Goal: Transaction & Acquisition: Purchase product/service

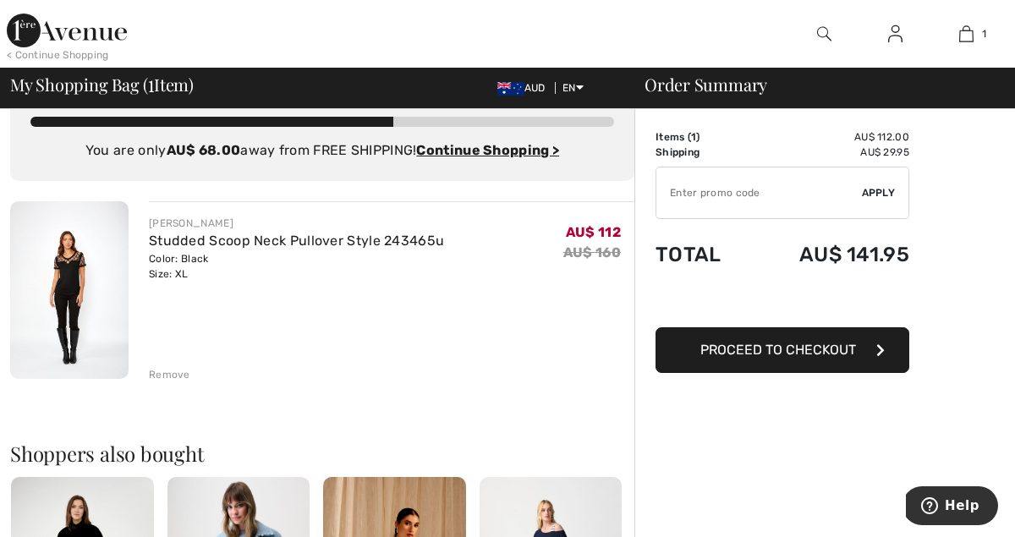
scroll to position [34, 0]
click at [27, 24] on img at bounding box center [67, 31] width 120 height 34
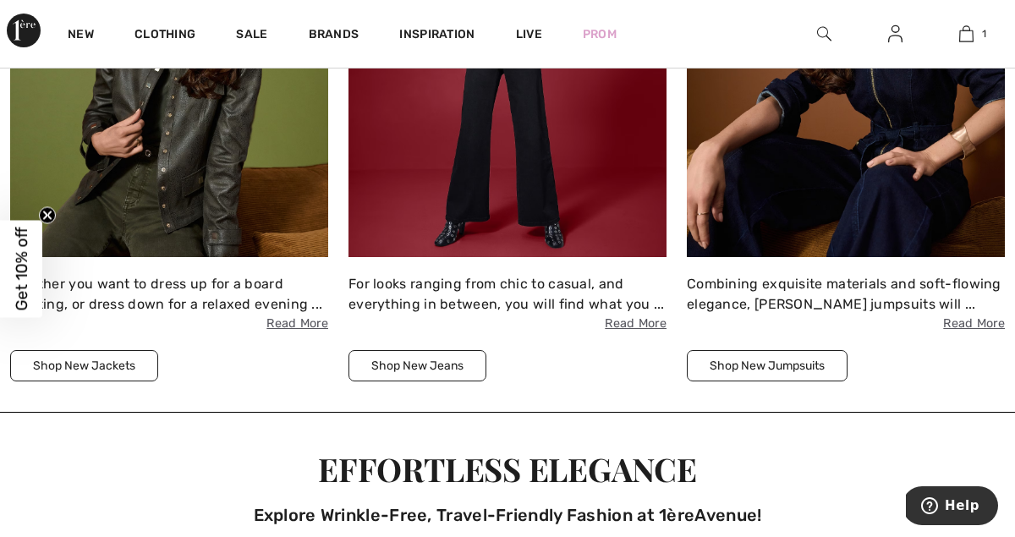
scroll to position [2121, 0]
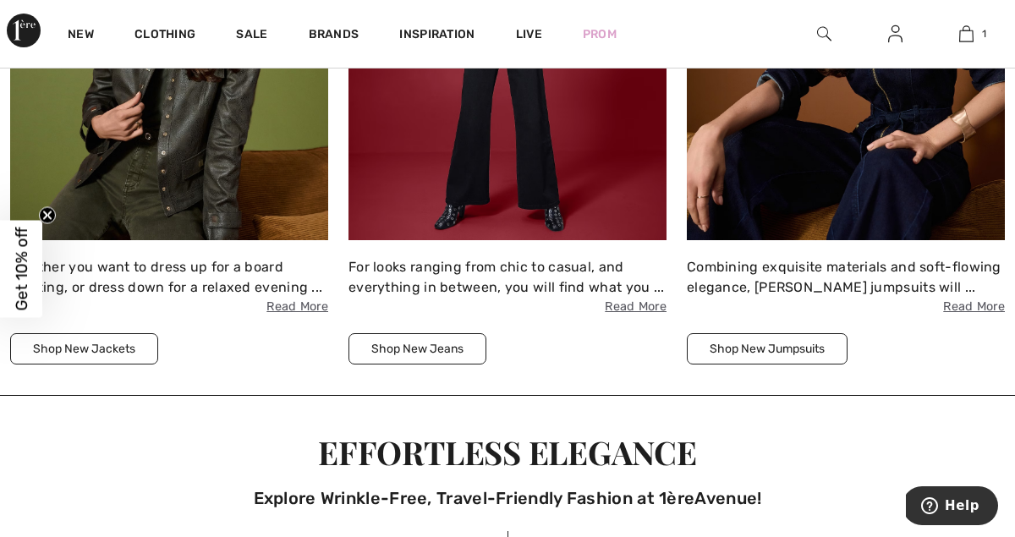
click at [782, 342] on button "Shop New Jumpsuits" at bounding box center [766, 348] width 161 height 31
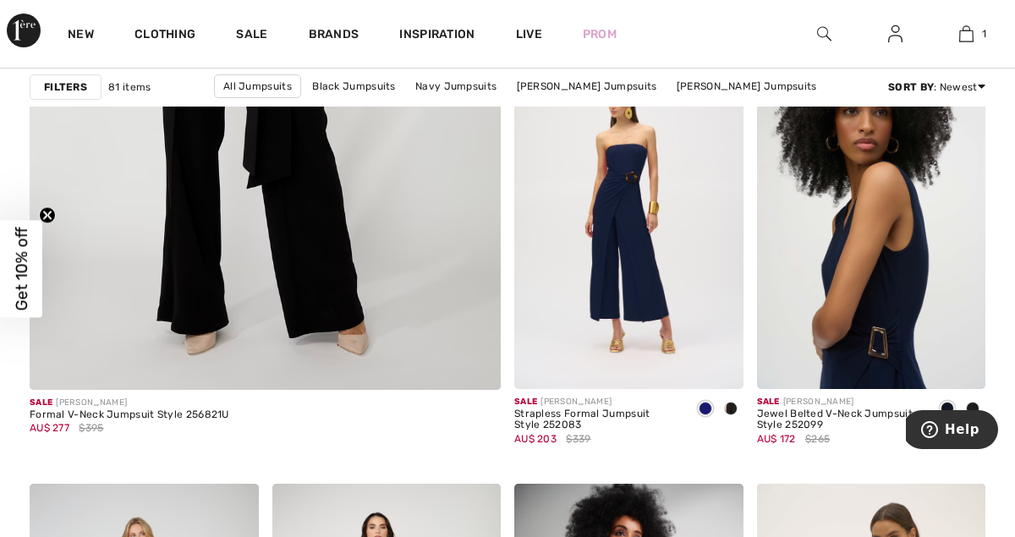
scroll to position [4086, 0]
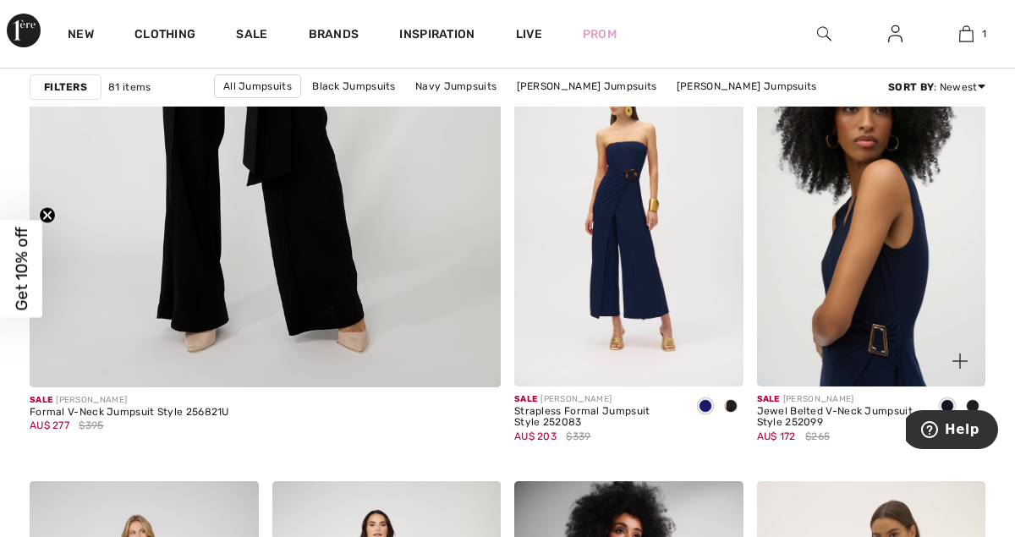
click at [873, 308] on img at bounding box center [871, 214] width 229 height 343
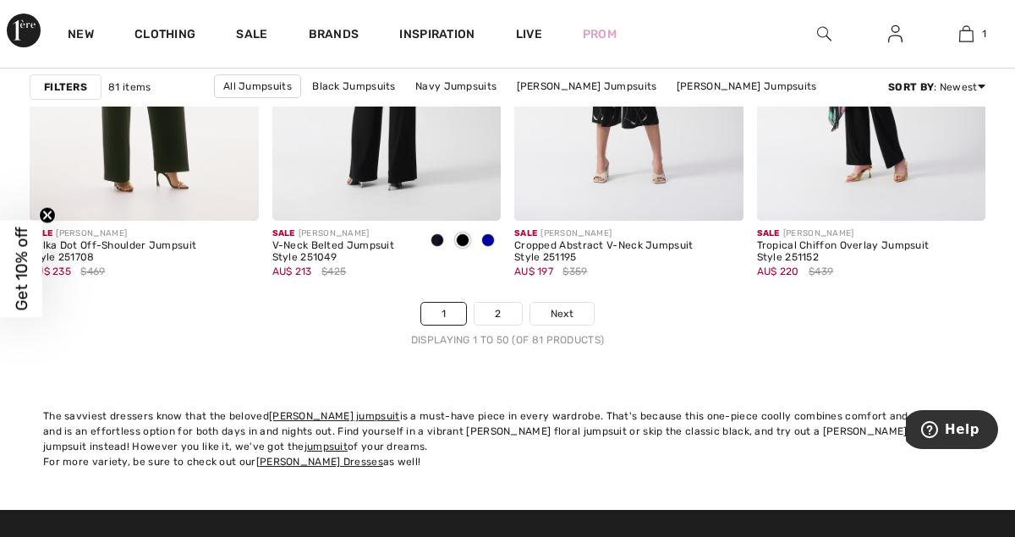
scroll to position [6638, 0]
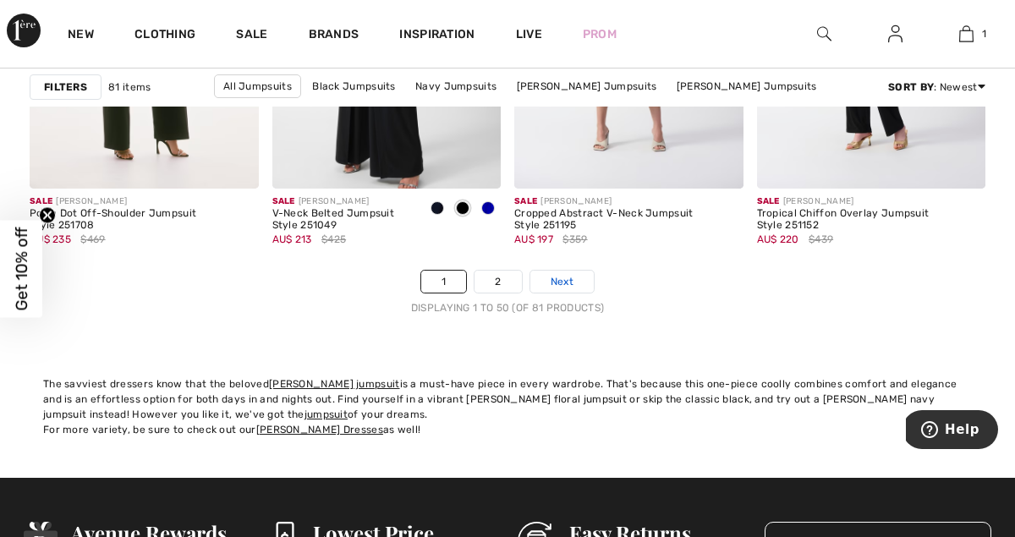
click at [560, 279] on span "Next" at bounding box center [561, 281] width 23 height 15
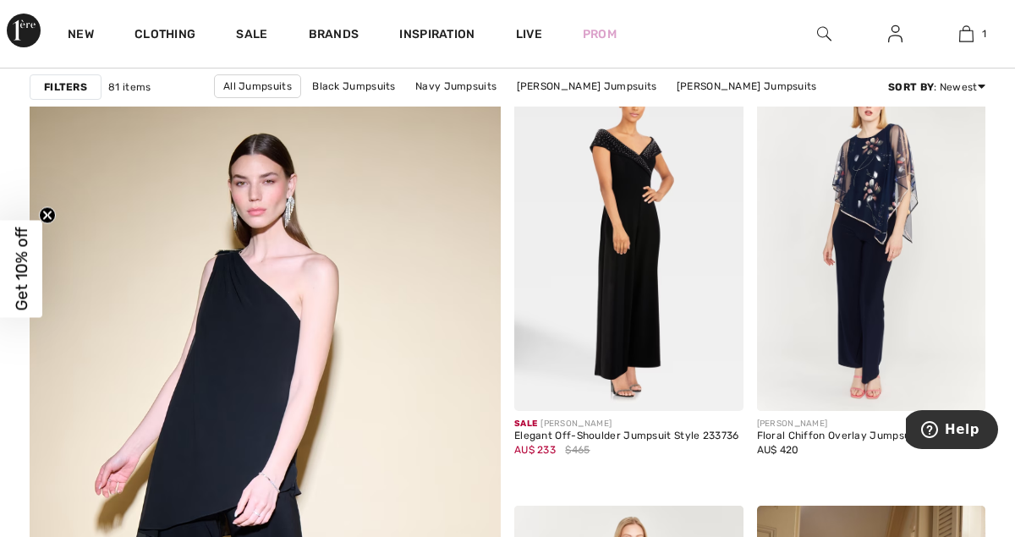
scroll to position [3603, 0]
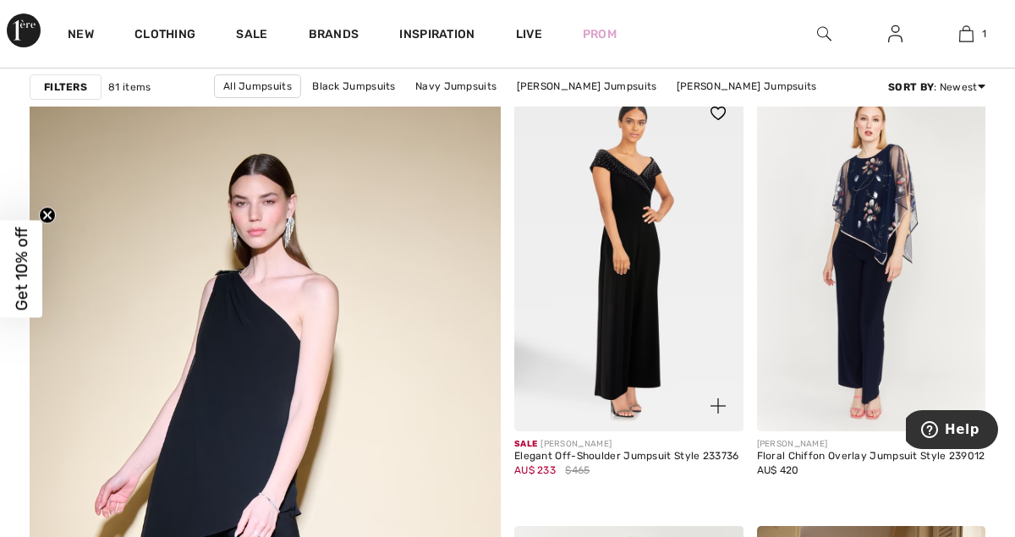
click at [620, 306] on img at bounding box center [628, 259] width 229 height 343
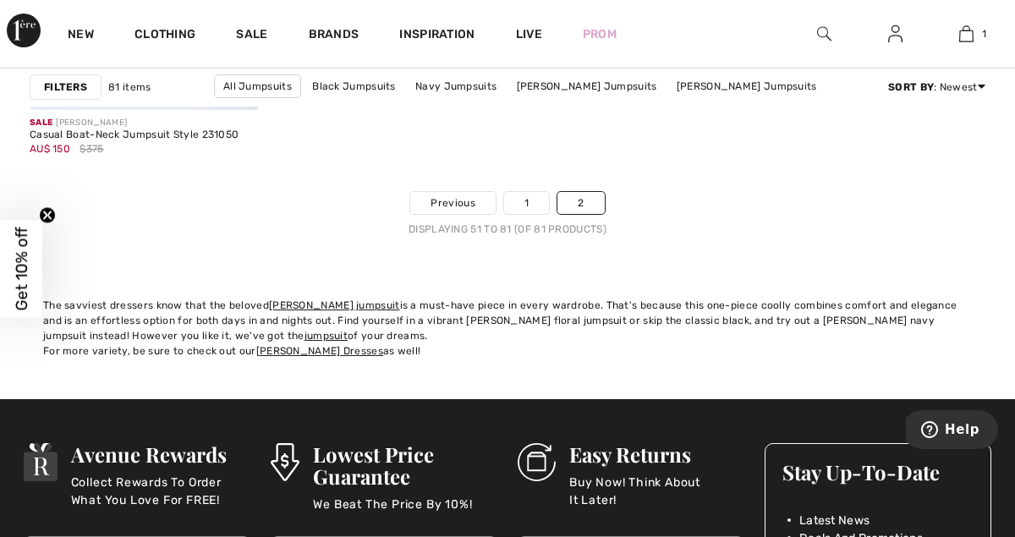
scroll to position [4798, 0]
